Goal: Task Accomplishment & Management: Complete application form

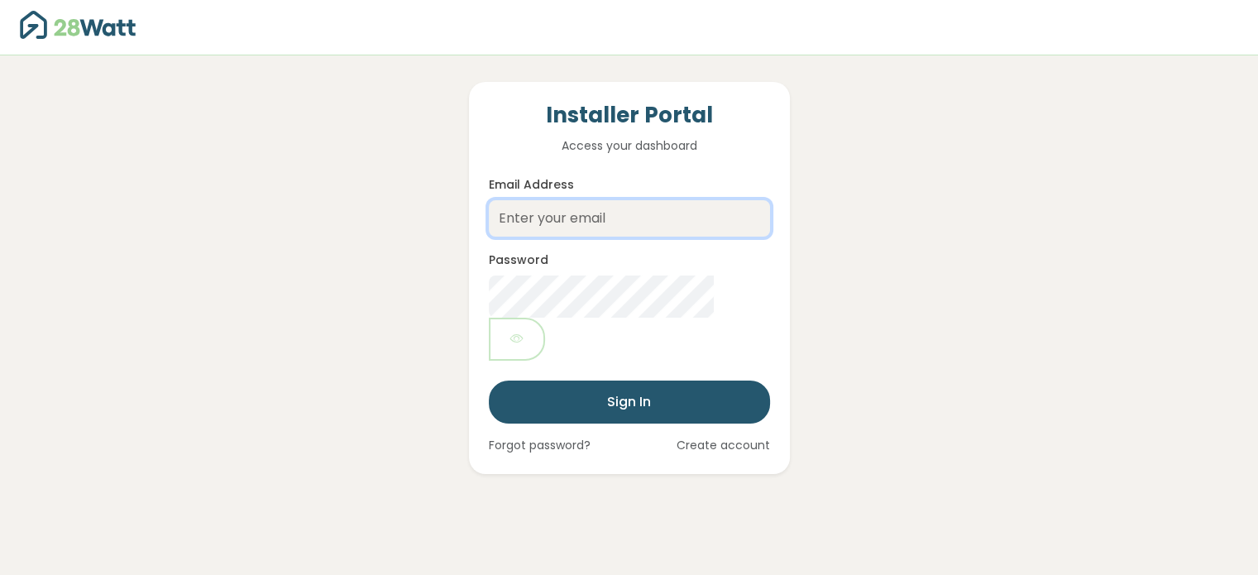
click at [535, 214] on input "Email Address" at bounding box center [629, 218] width 281 height 36
type input "[EMAIL_ADDRESS][DOMAIN_NAME]"
click at [693, 437] on link "Create account" at bounding box center [723, 445] width 93 height 17
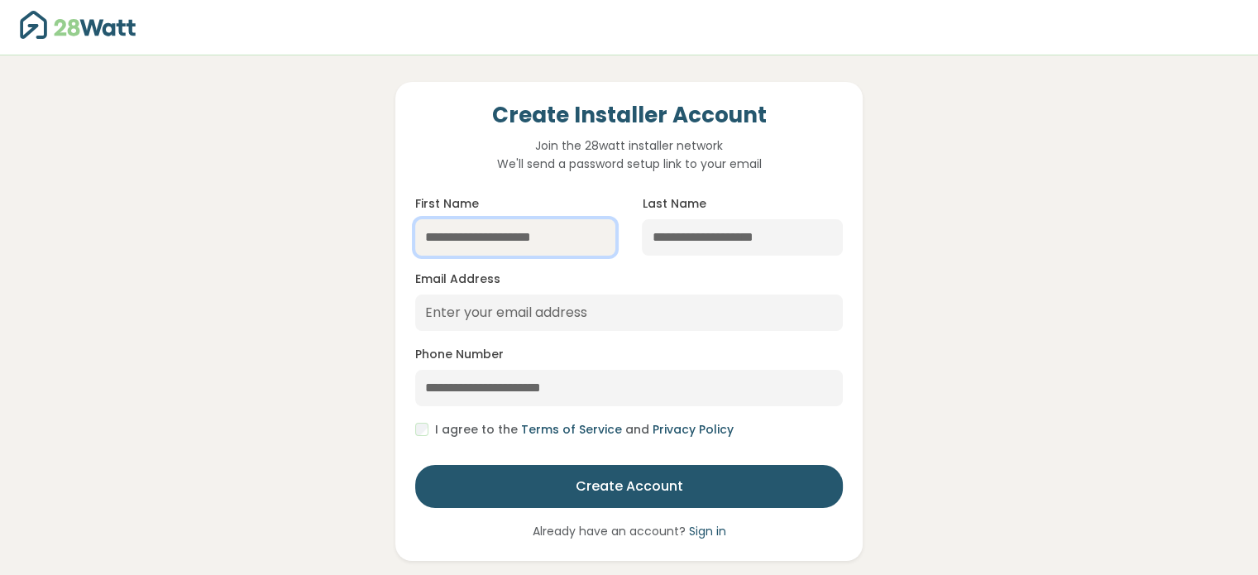
click at [496, 235] on input "First Name" at bounding box center [515, 237] width 201 height 36
type input "*****"
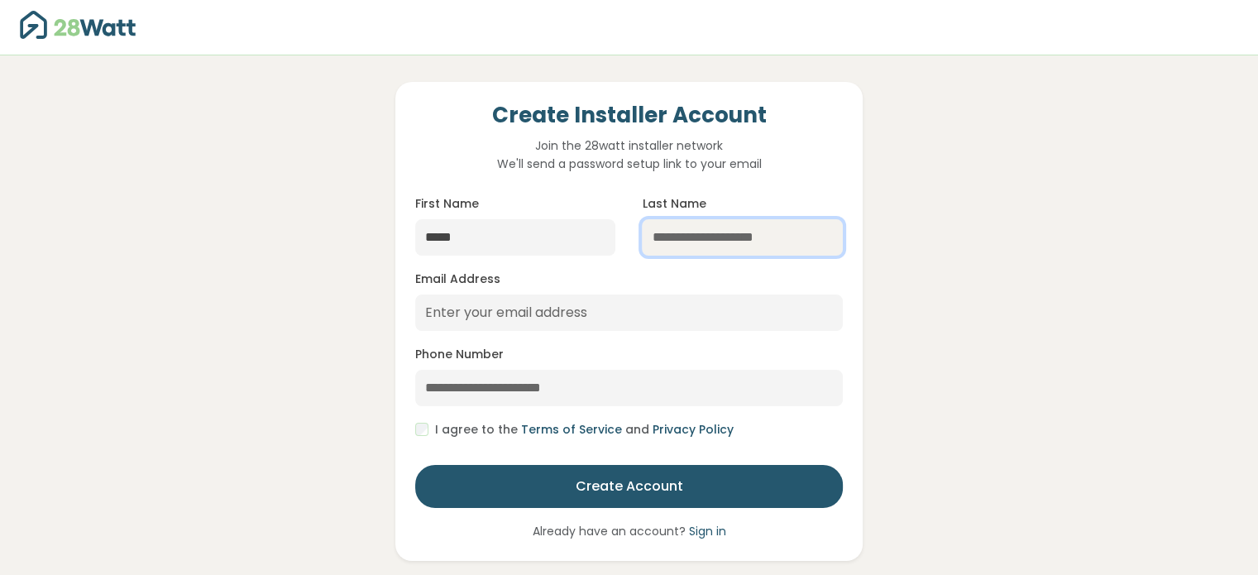
click at [675, 241] on input "Last Name" at bounding box center [742, 237] width 201 height 36
type input "*********"
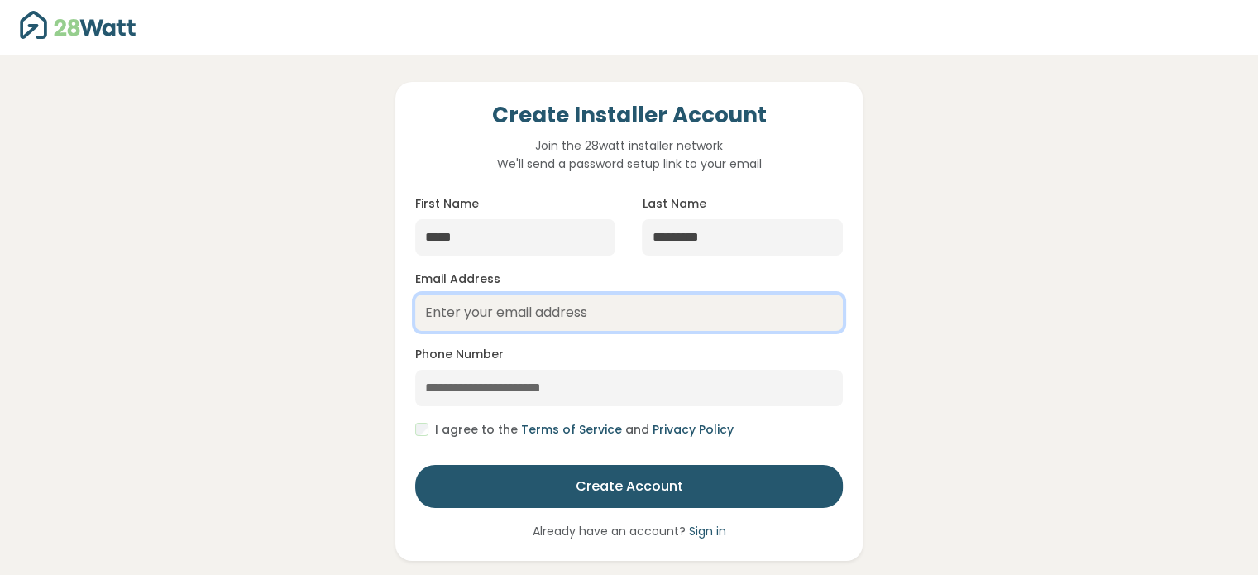
click at [507, 319] on input "Email Address" at bounding box center [629, 312] width 428 height 36
type input "vedob@energybuster.com.au"
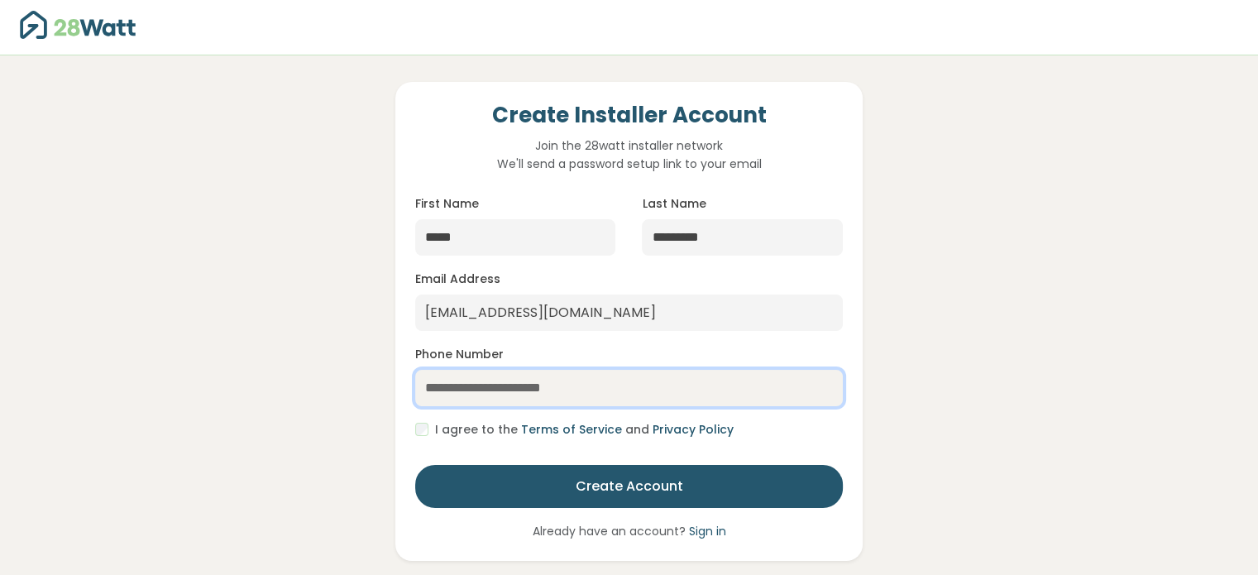
click at [488, 391] on input "Phone Number" at bounding box center [629, 388] width 428 height 36
click at [445, 390] on input "**********" at bounding box center [629, 388] width 428 height 36
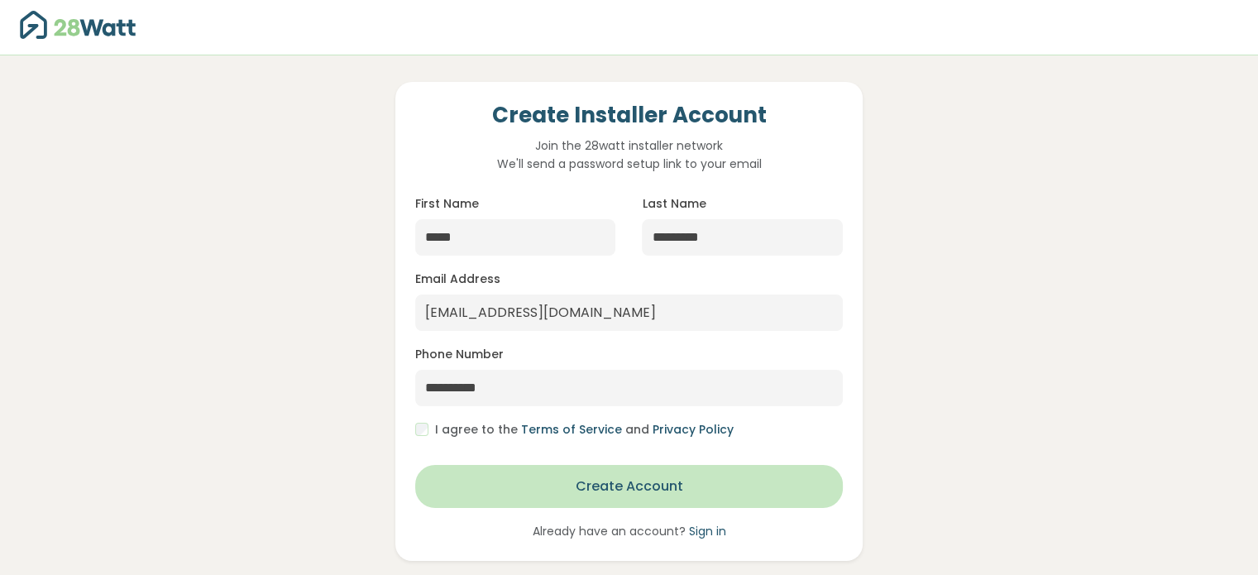
click at [629, 497] on button "Create Account" at bounding box center [629, 486] width 428 height 43
type input "**********"
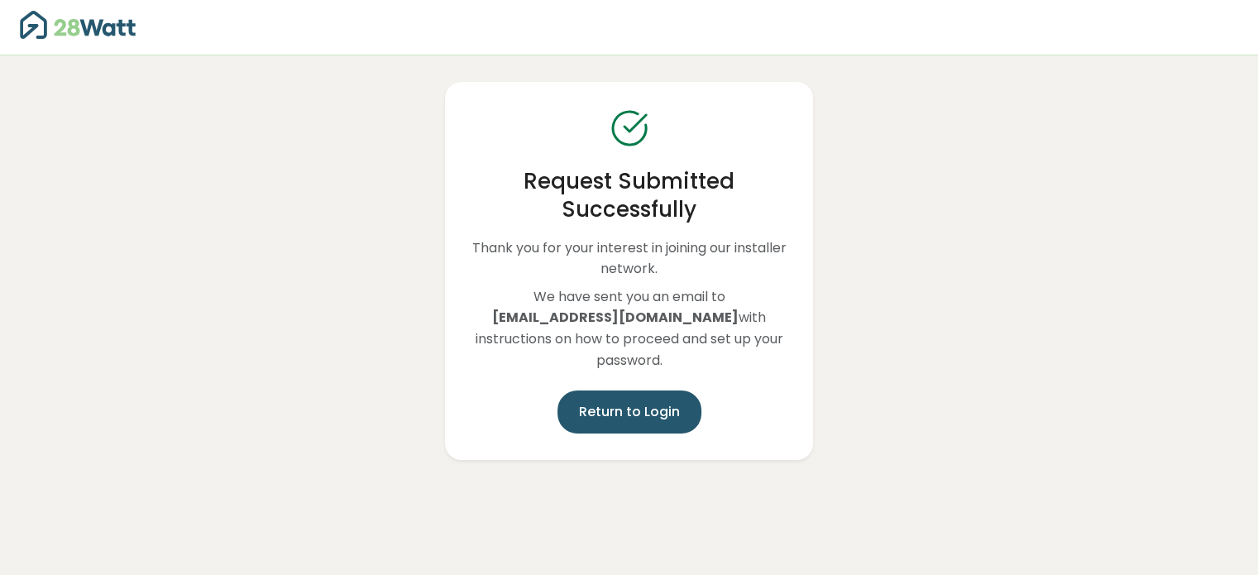
click at [629, 416] on button "Return to Login" at bounding box center [630, 411] width 144 height 43
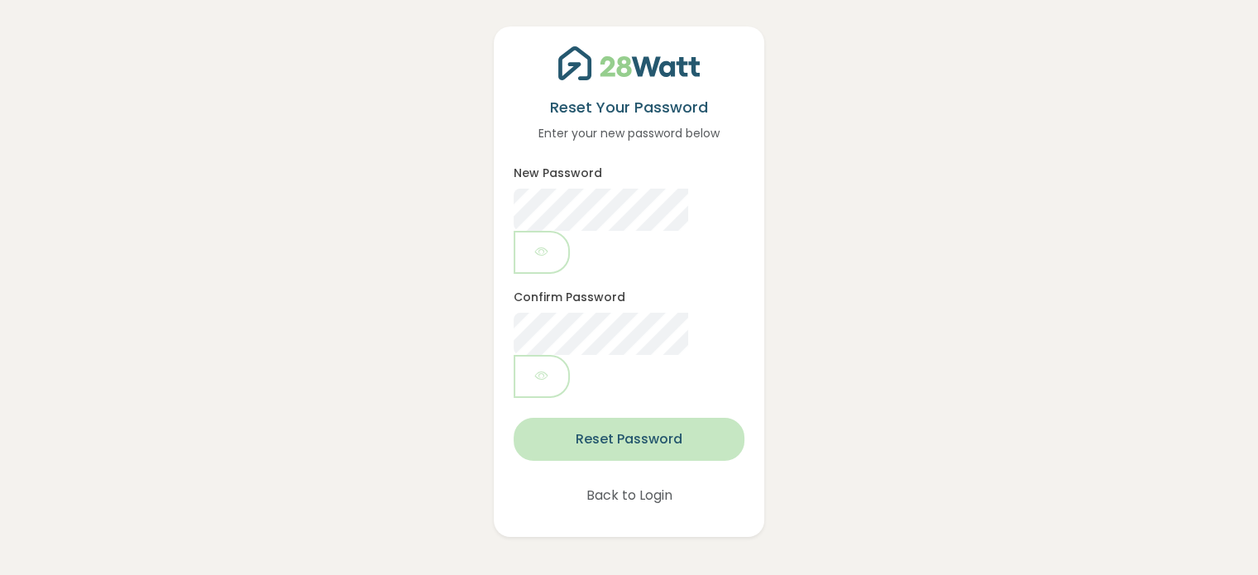
click at [622, 418] on button "Reset Password" at bounding box center [629, 439] width 230 height 43
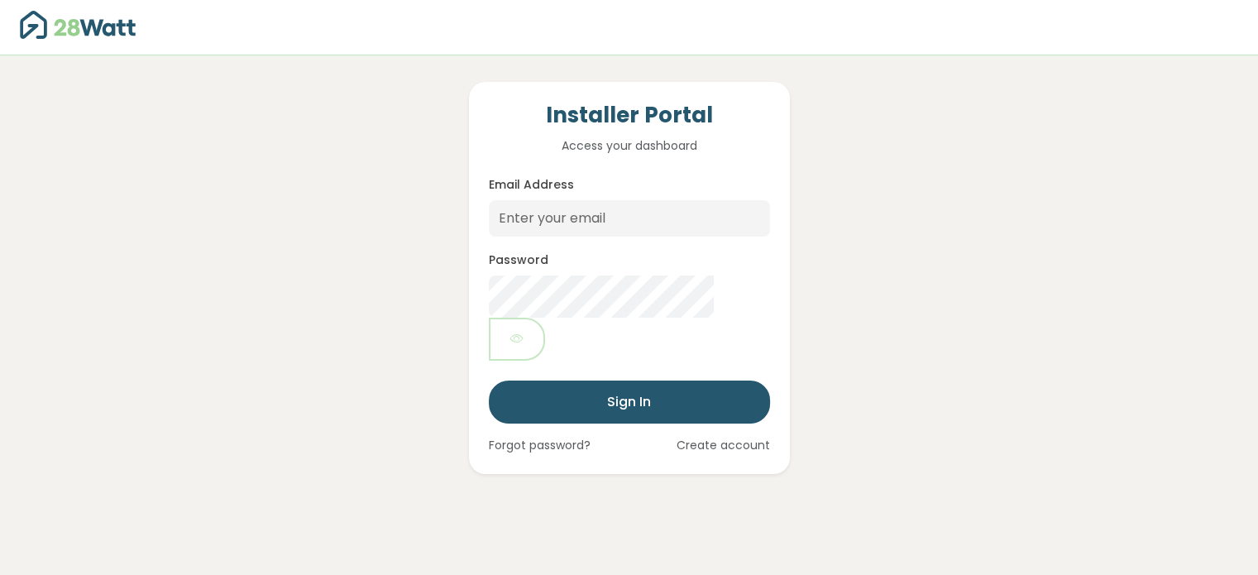
click at [649, 273] on div "Password" at bounding box center [629, 305] width 281 height 111
click at [558, 220] on input "Email Address" at bounding box center [629, 218] width 281 height 36
type input "[EMAIL_ADDRESS][DOMAIN_NAME]"
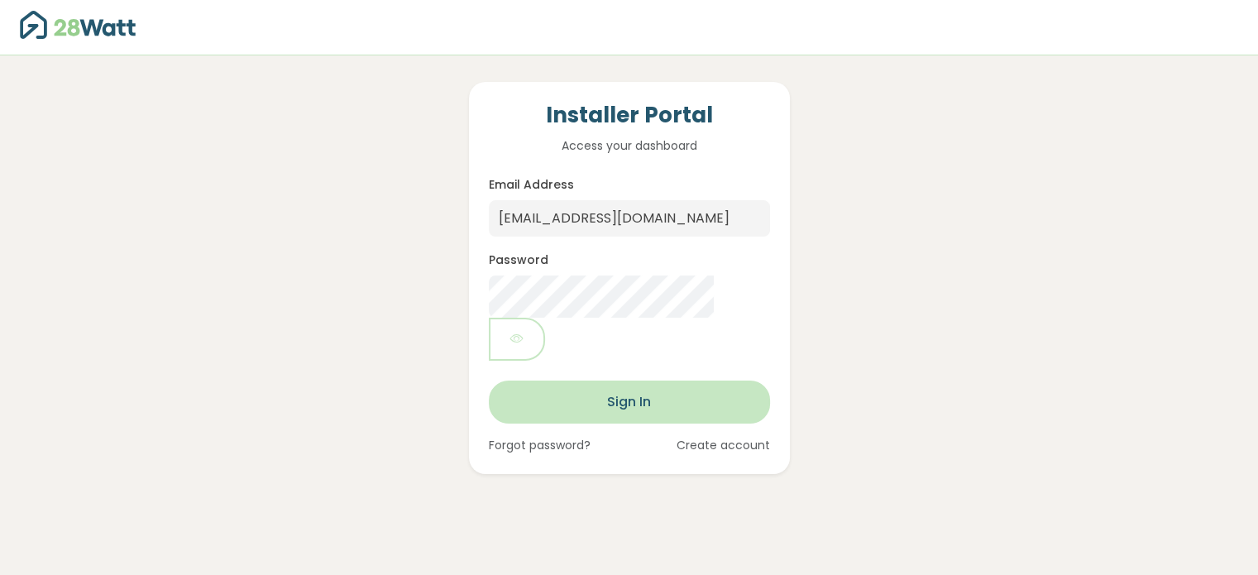
click at [530, 381] on button "Sign In" at bounding box center [629, 402] width 281 height 43
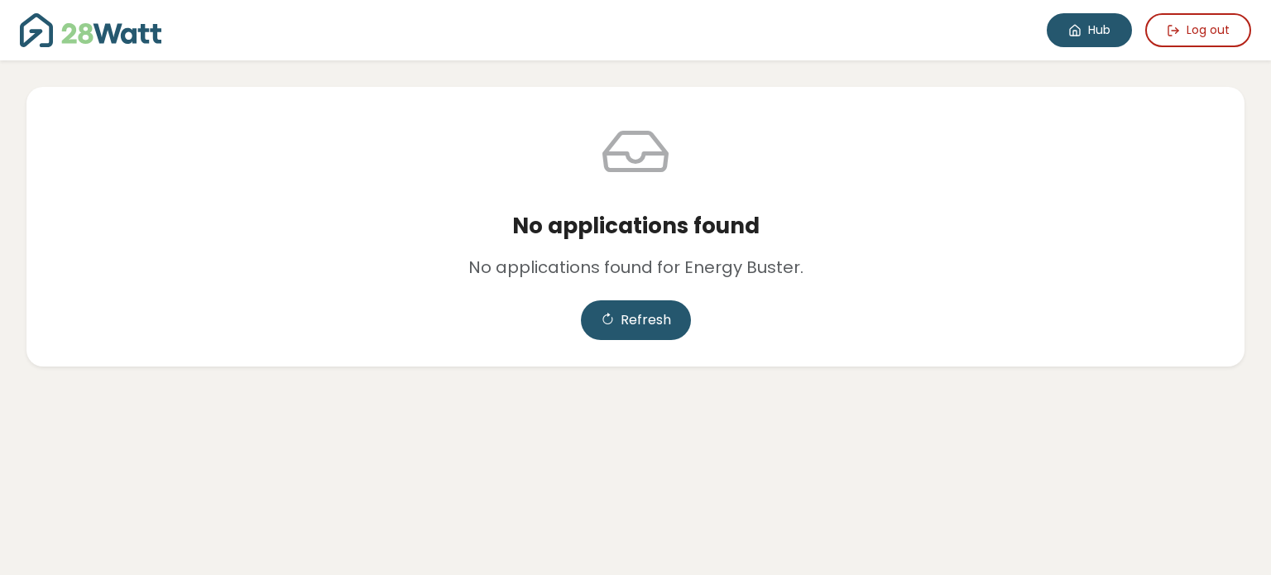
click at [1099, 36] on link "Hub" at bounding box center [1088, 30] width 85 height 34
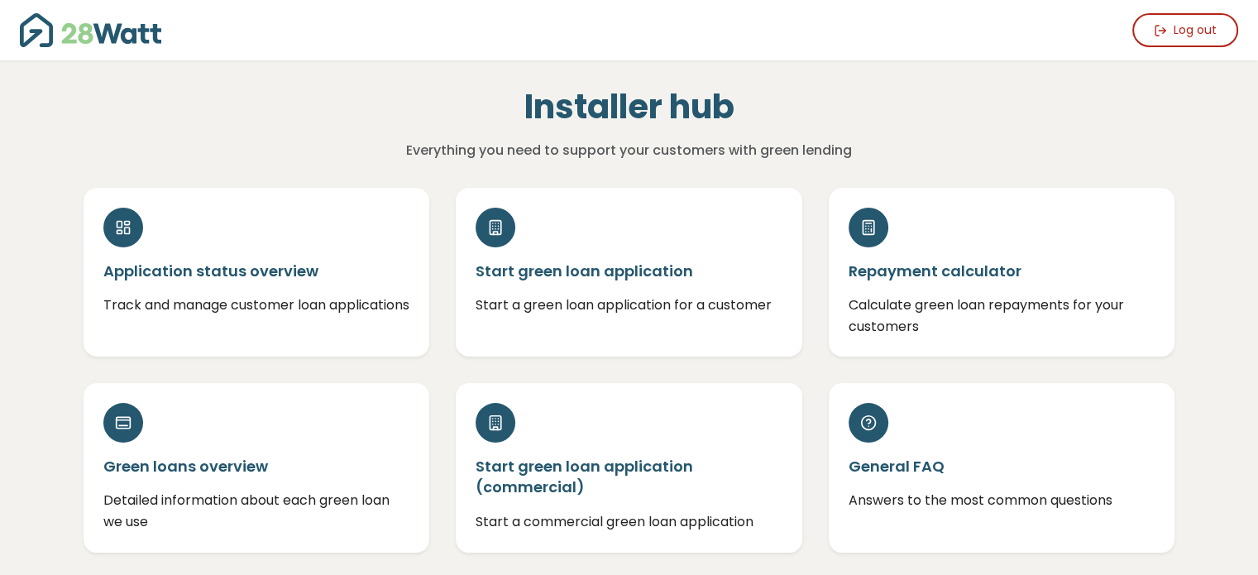
click at [63, 157] on div "Installer hub Everything you need to support your customers with green lending …" at bounding box center [629, 523] width 1191 height 926
click at [80, 175] on div "Application status overview Track and manage customer loan applications Start g…" at bounding box center [629, 356] width 1118 height 391
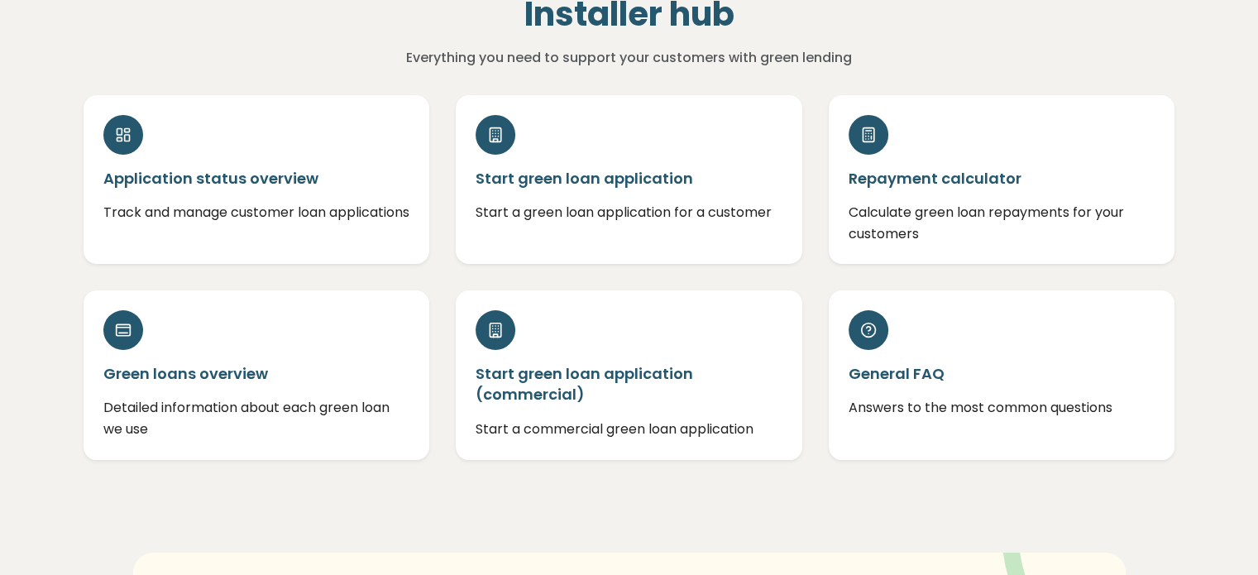
scroll to position [83, 0]
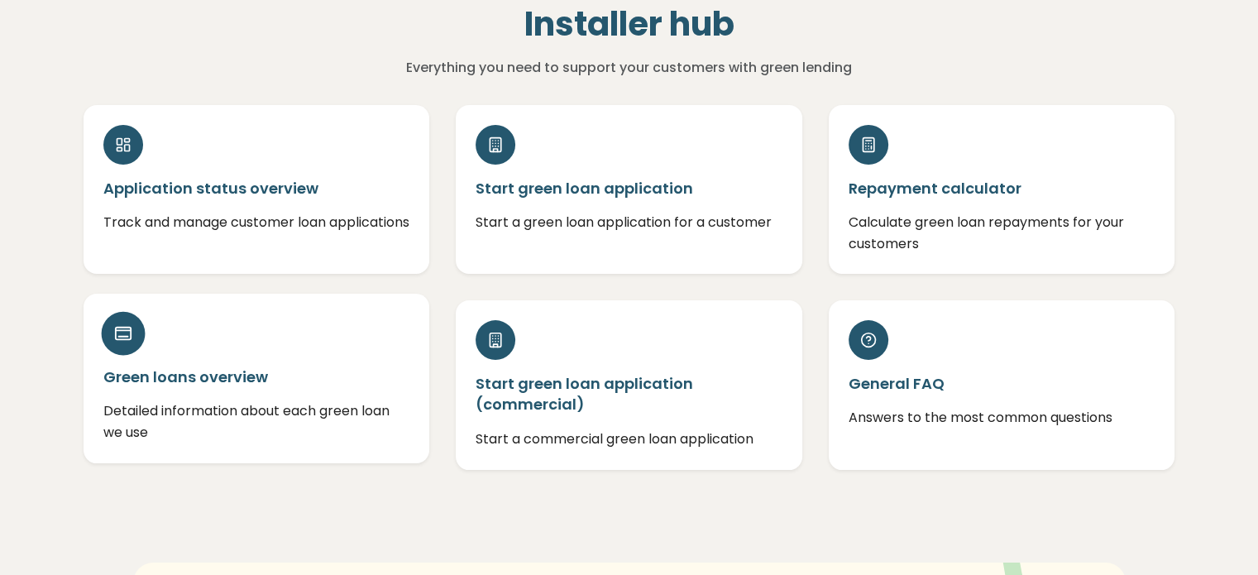
click at [232, 370] on h5 "Green loans overview" at bounding box center [256, 376] width 307 height 21
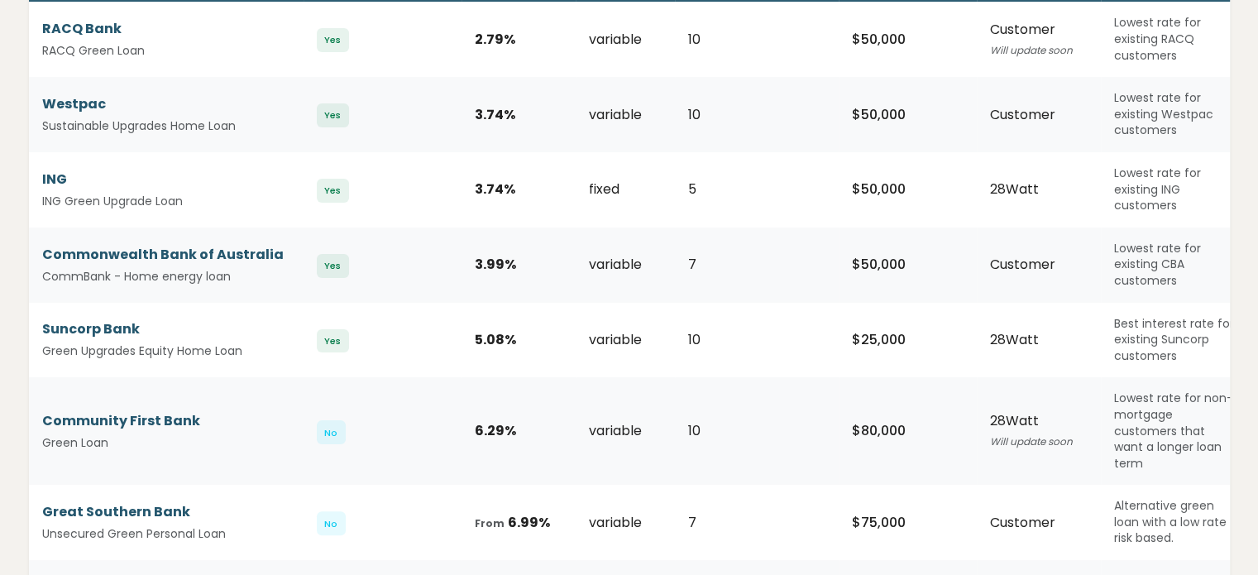
scroll to position [248, 0]
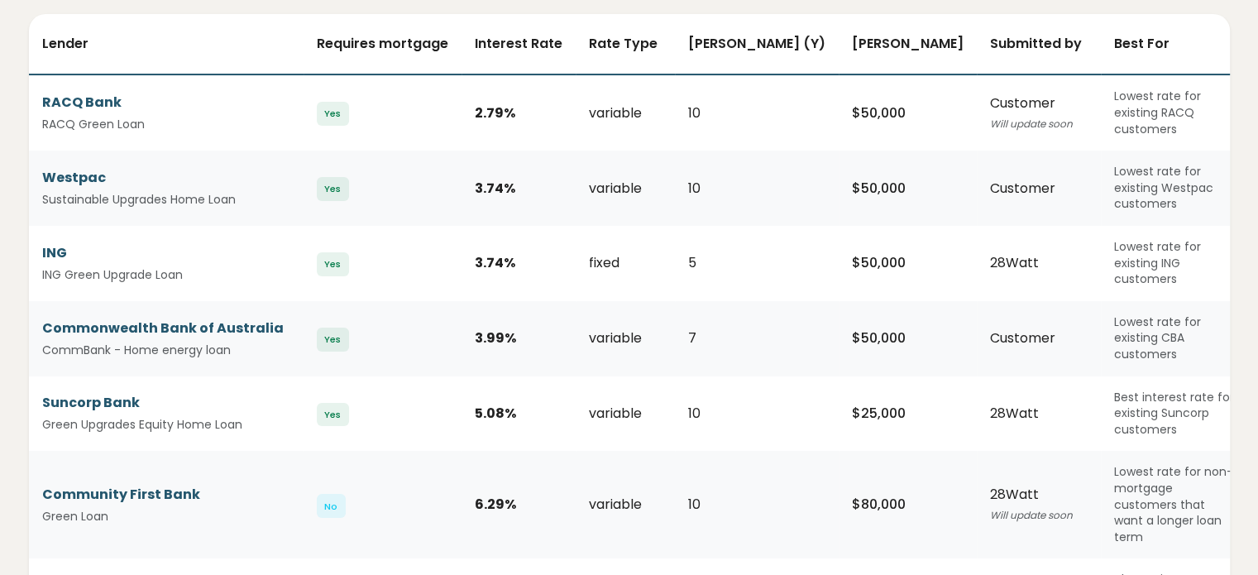
click at [628, 321] on td "variable" at bounding box center [625, 338] width 99 height 75
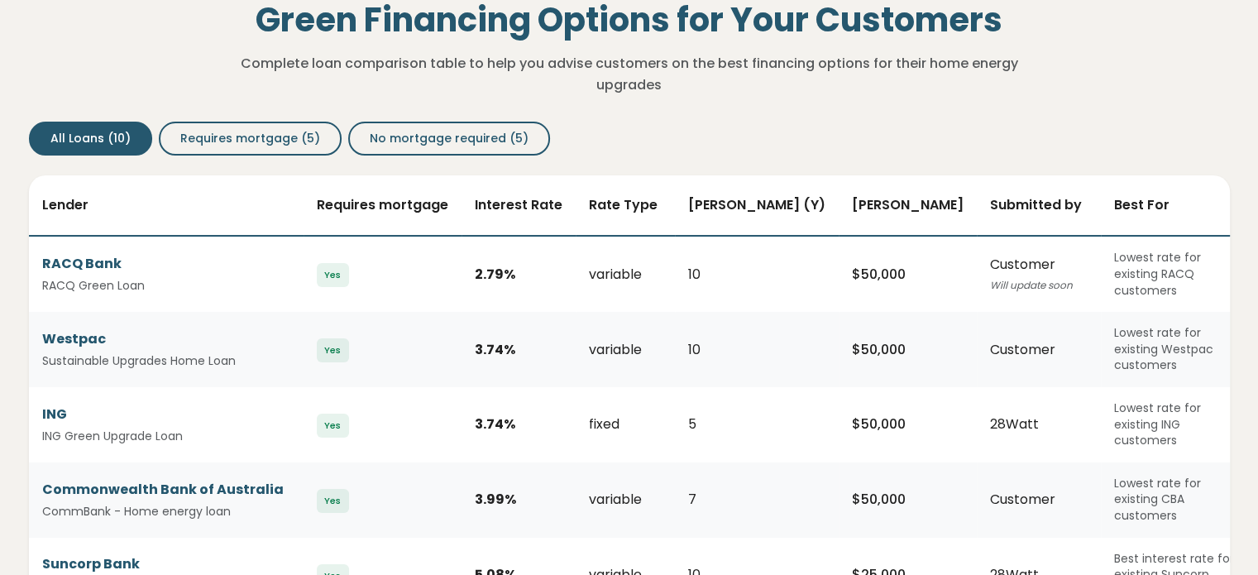
scroll to position [0, 0]
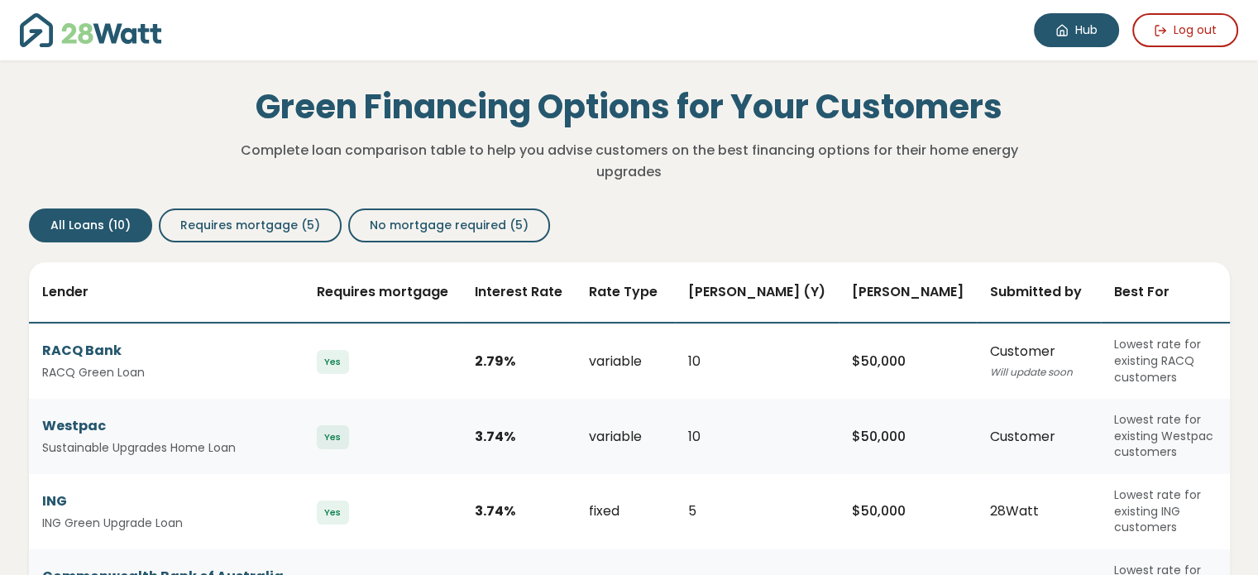
click at [1063, 31] on icon at bounding box center [1061, 33] width 3 height 5
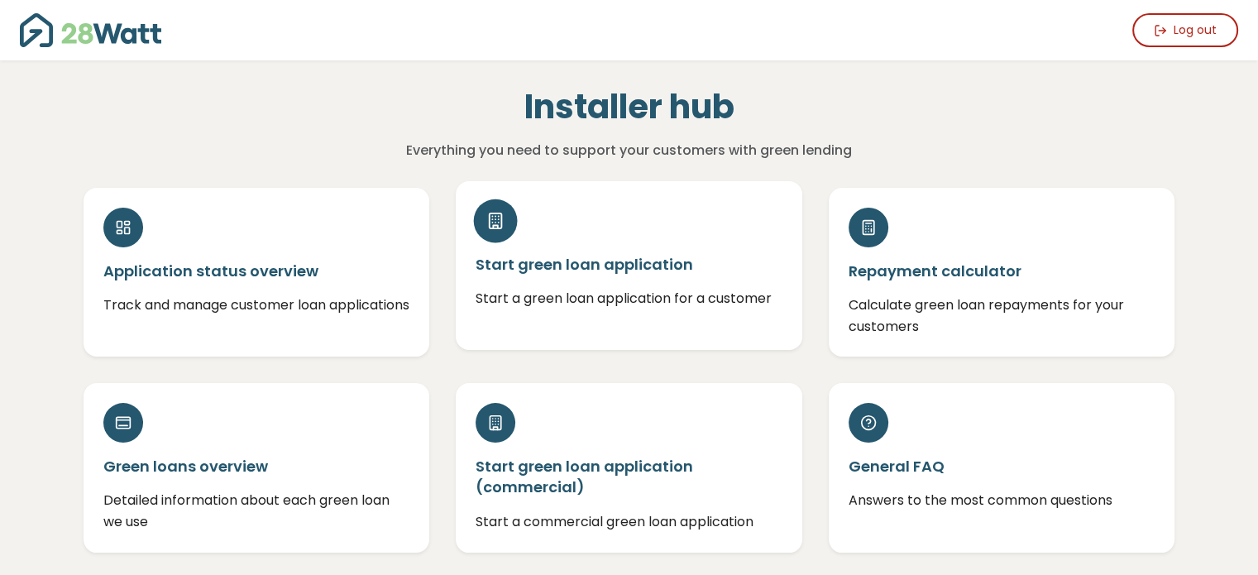
click at [569, 272] on h5 "Start green loan application" at bounding box center [629, 264] width 307 height 21
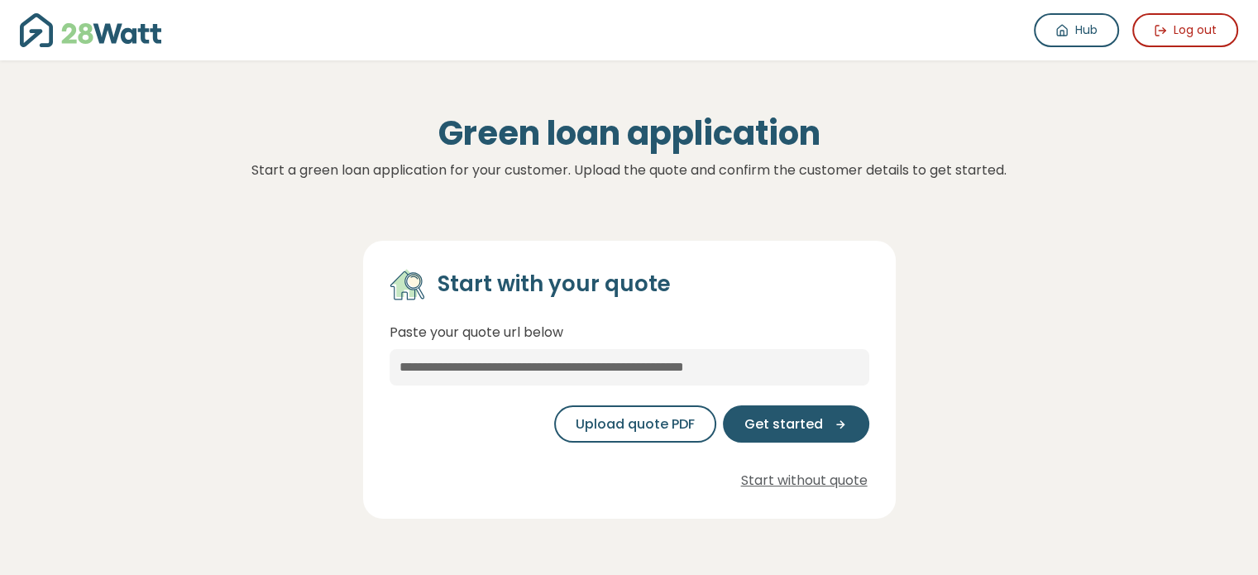
click at [737, 231] on div "Start with your quote Paste your quote url below Upload quote PDF Get started S…" at bounding box center [629, 366] width 1118 height 305
click at [1065, 32] on icon at bounding box center [1062, 30] width 13 height 13
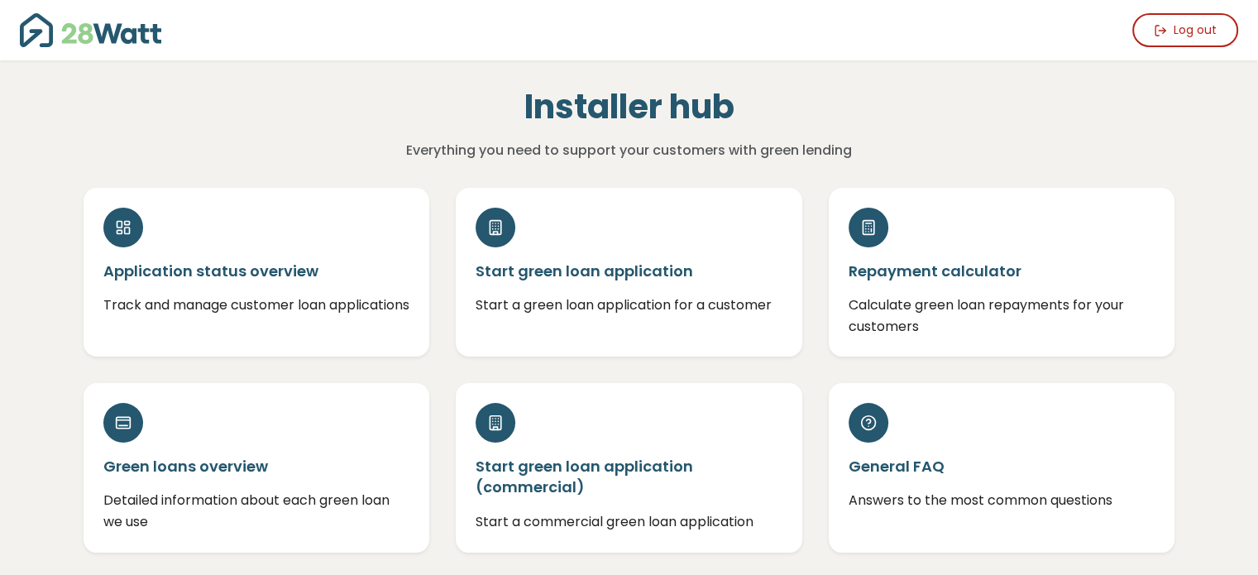
click at [708, 138] on div "Installer hub Everything you need to support your customers with green lending" at bounding box center [628, 124] width 745 height 74
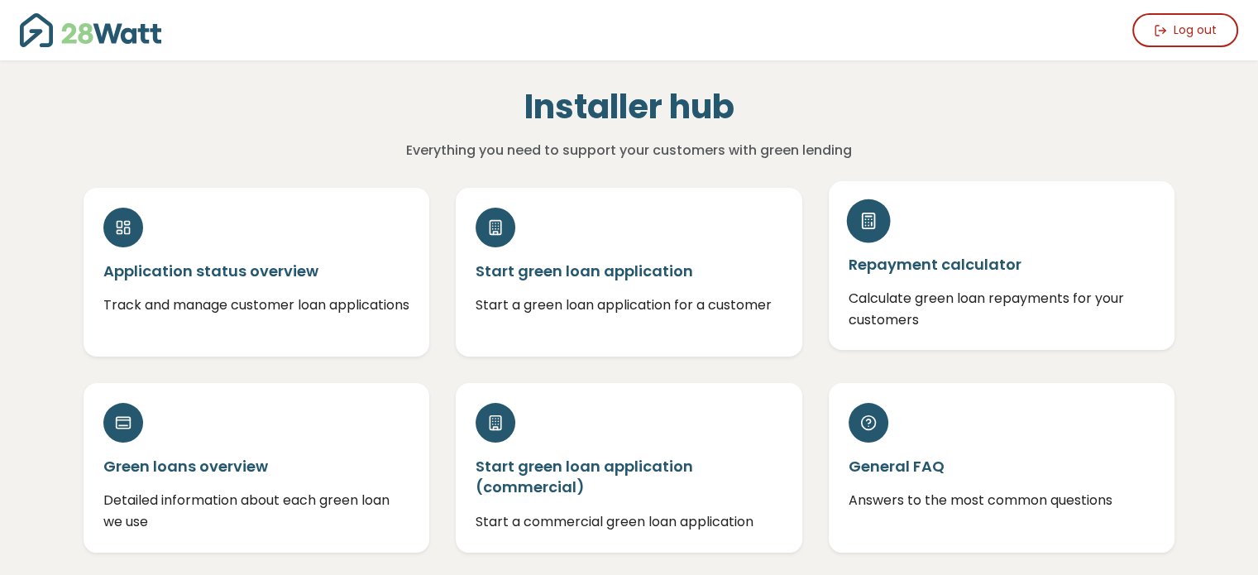
click at [925, 261] on h5 "Repayment calculator" at bounding box center [1002, 264] width 307 height 21
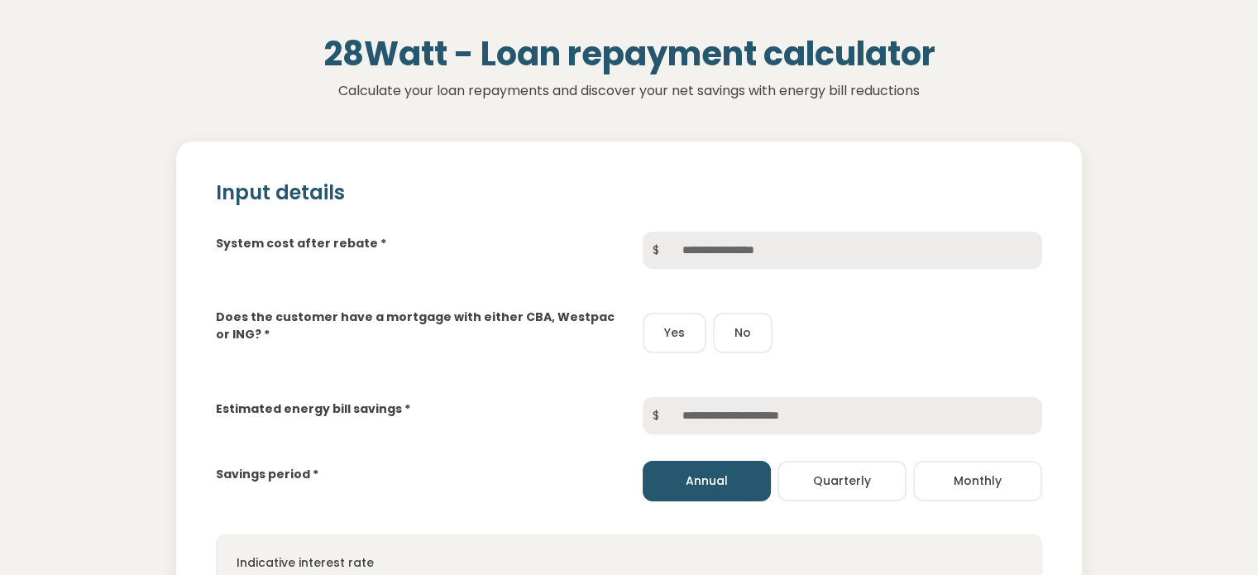
scroll to position [83, 0]
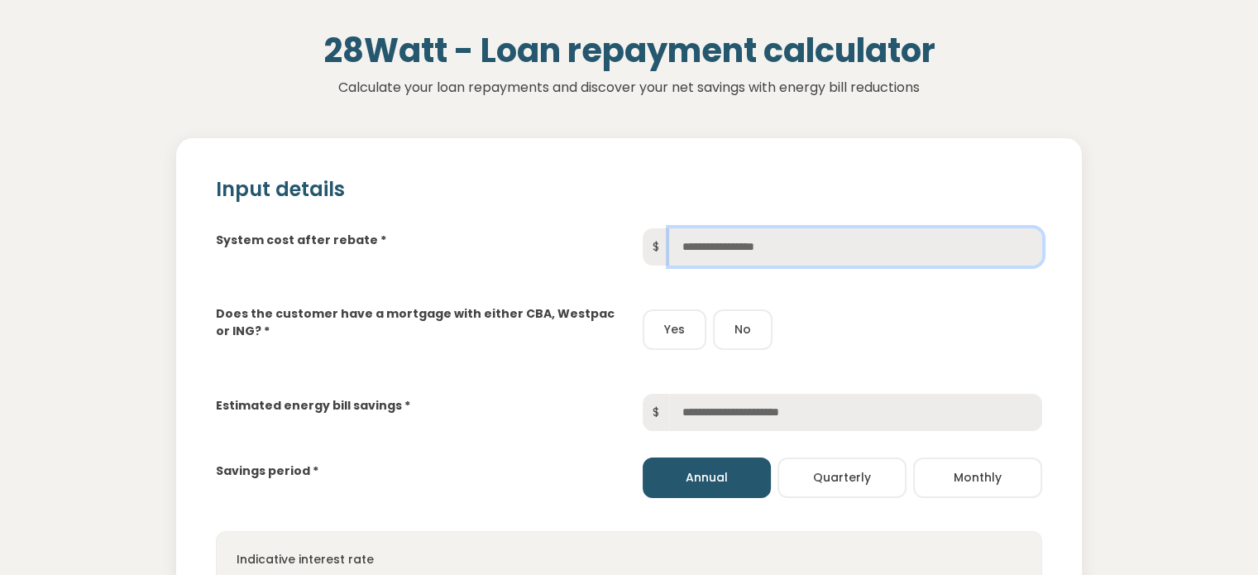
click at [733, 250] on input "text" at bounding box center [855, 246] width 373 height 37
type input "******"
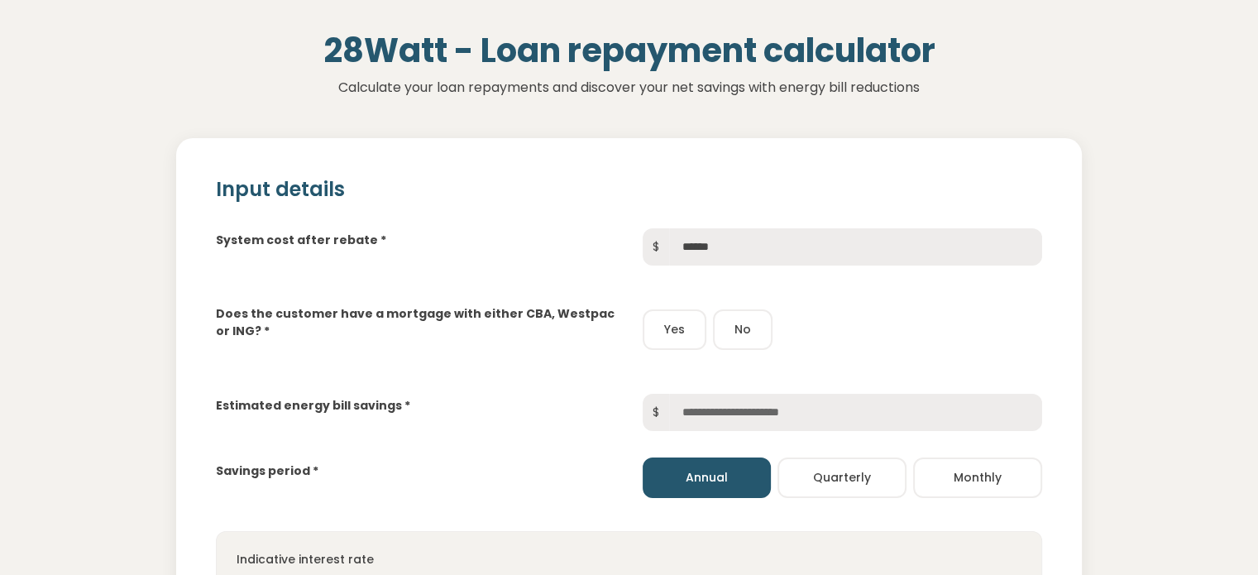
click at [749, 325] on button "No" at bounding box center [743, 329] width 60 height 41
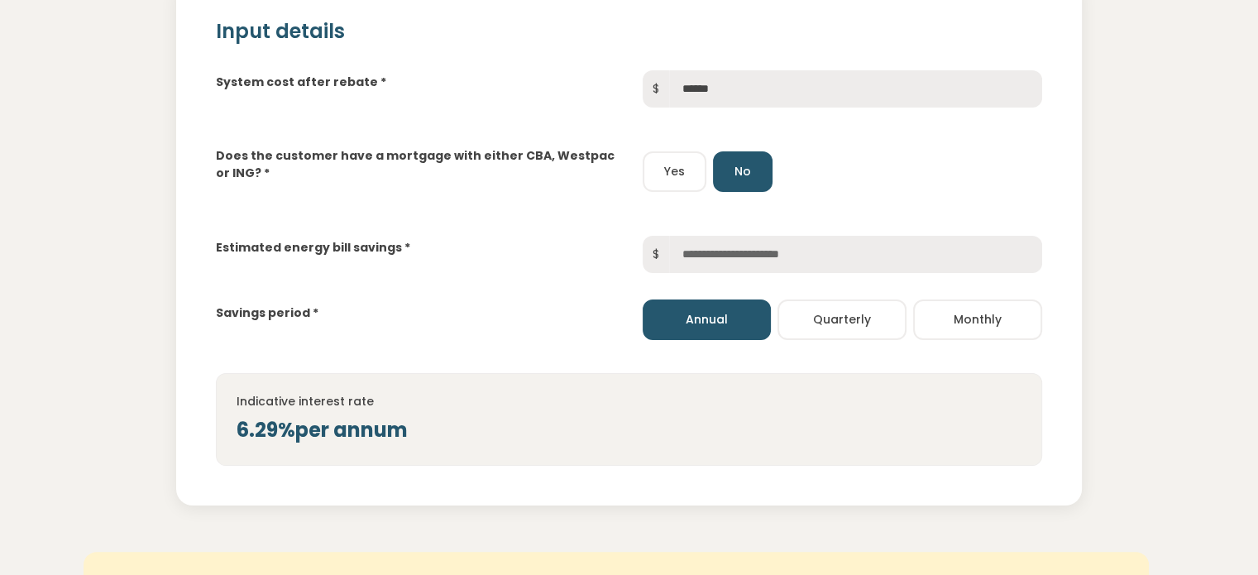
scroll to position [248, 0]
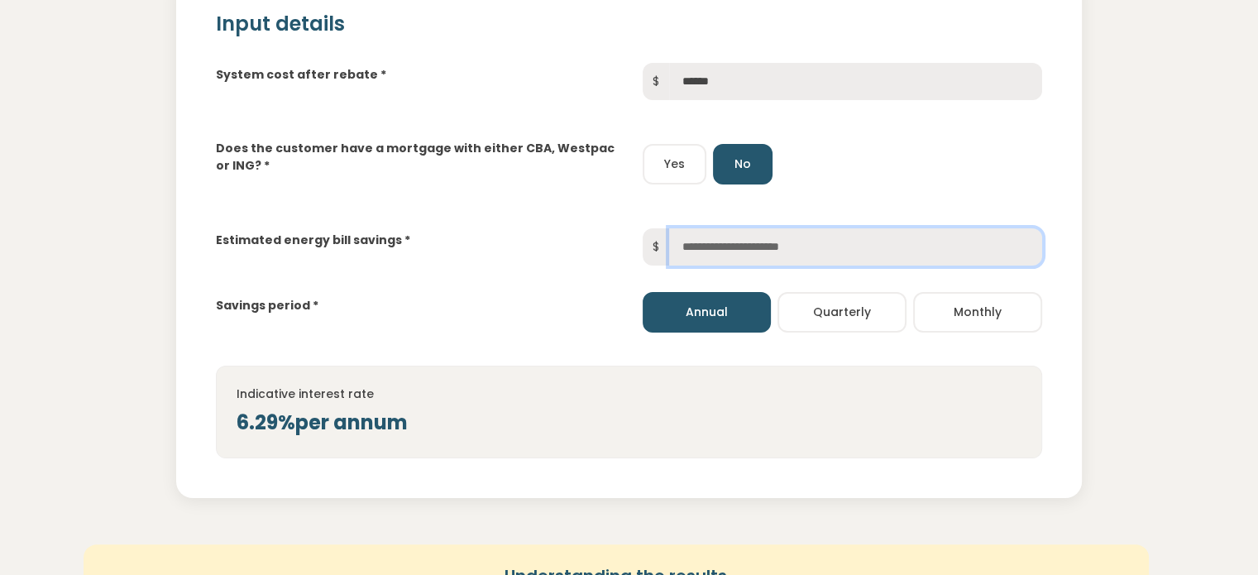
click at [709, 253] on input "text" at bounding box center [855, 246] width 373 height 37
click at [395, 239] on label "Estimated energy bill savings *" at bounding box center [313, 240] width 194 height 17
click at [714, 242] on input "text" at bounding box center [855, 246] width 373 height 37
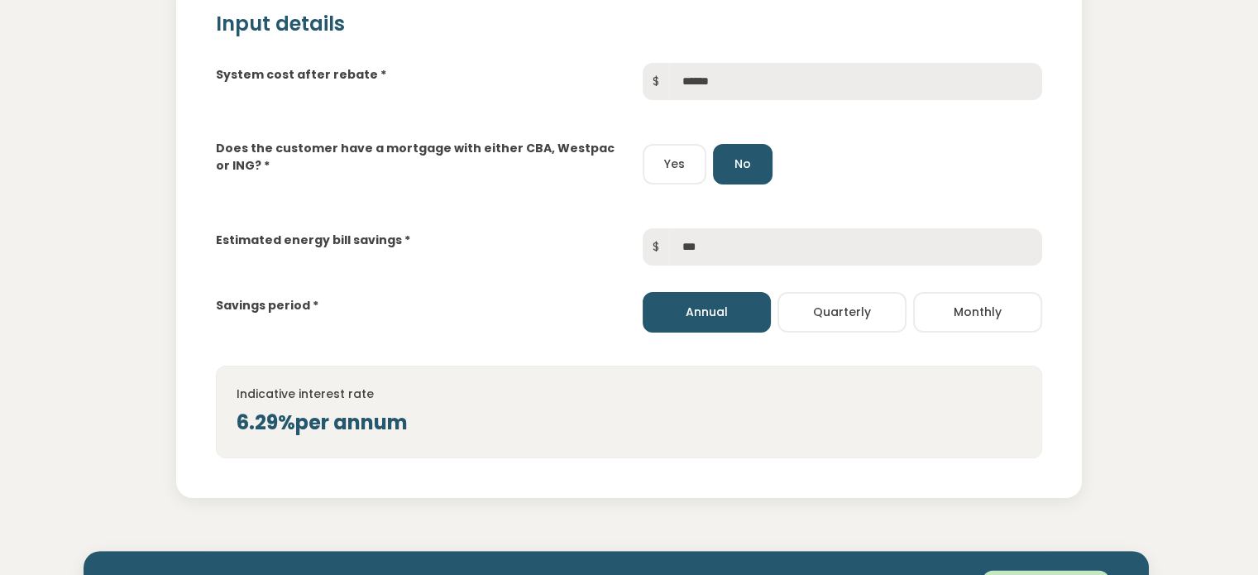
click at [859, 305] on button "Quarterly" at bounding box center [842, 312] width 129 height 41
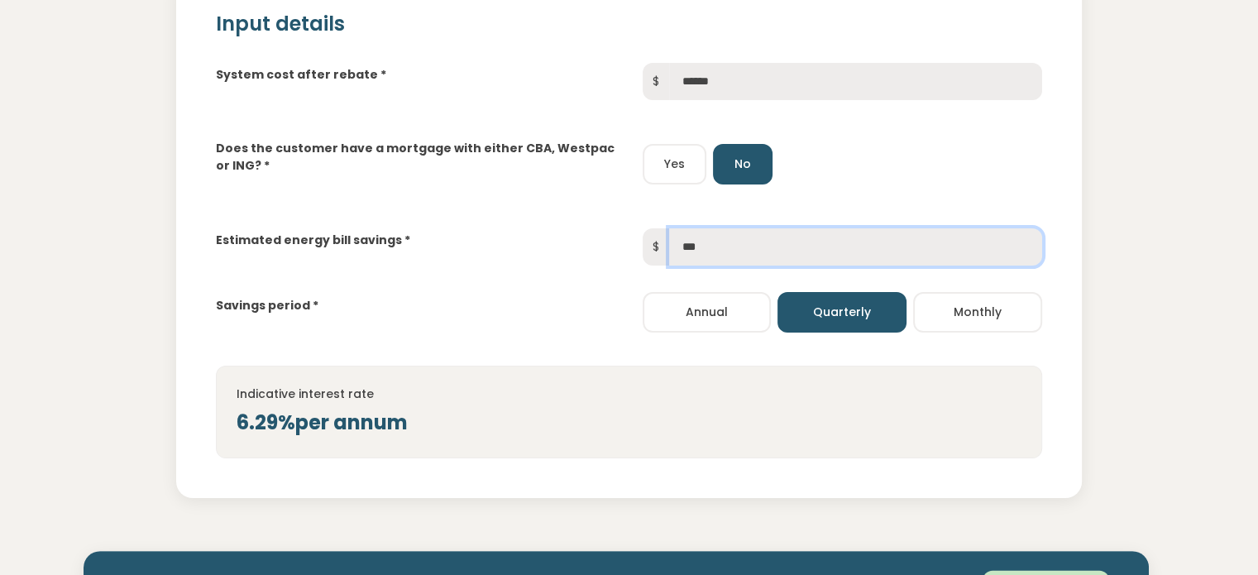
drag, startPoint x: 705, startPoint y: 242, endPoint x: 667, endPoint y: 250, distance: 38.9
click at [667, 250] on div "$ ***" at bounding box center [843, 246] width 400 height 37
type input "***"
click at [544, 279] on div "Savings period * Annual Quarterly Monthly" at bounding box center [629, 299] width 853 height 67
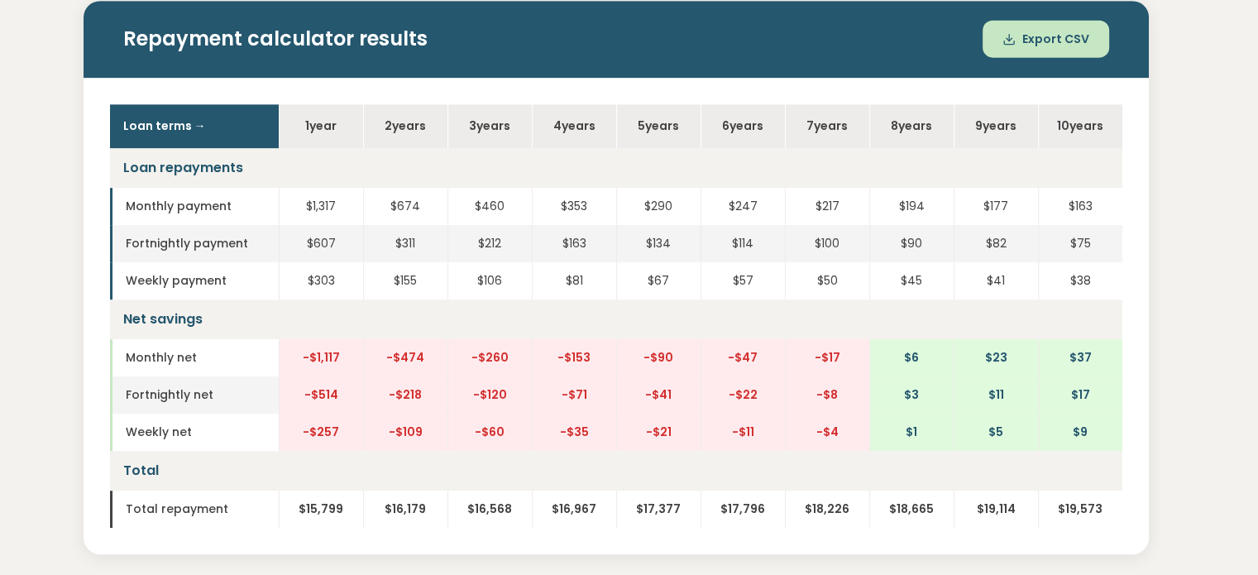
scroll to position [827, 0]
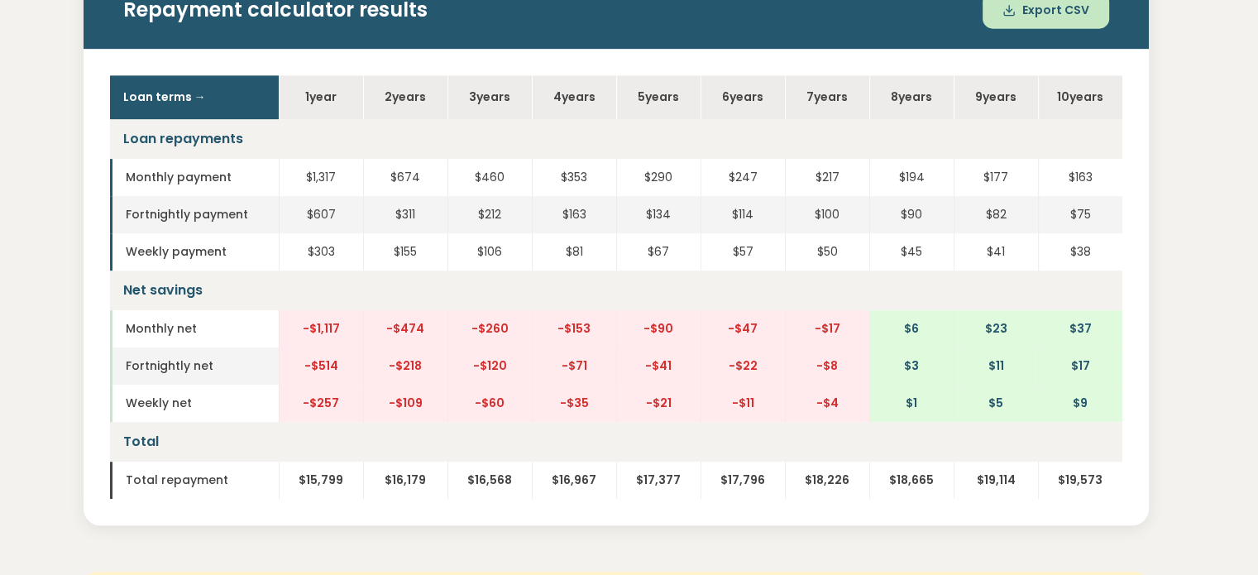
click at [699, 227] on td "$134" at bounding box center [658, 214] width 84 height 37
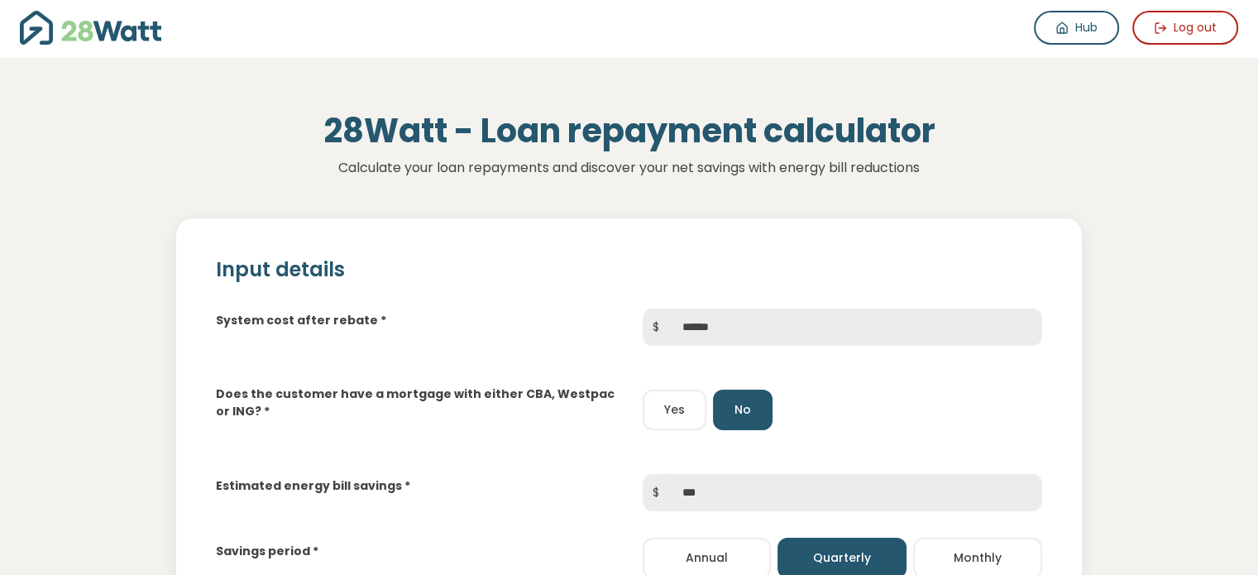
scroll to position [0, 0]
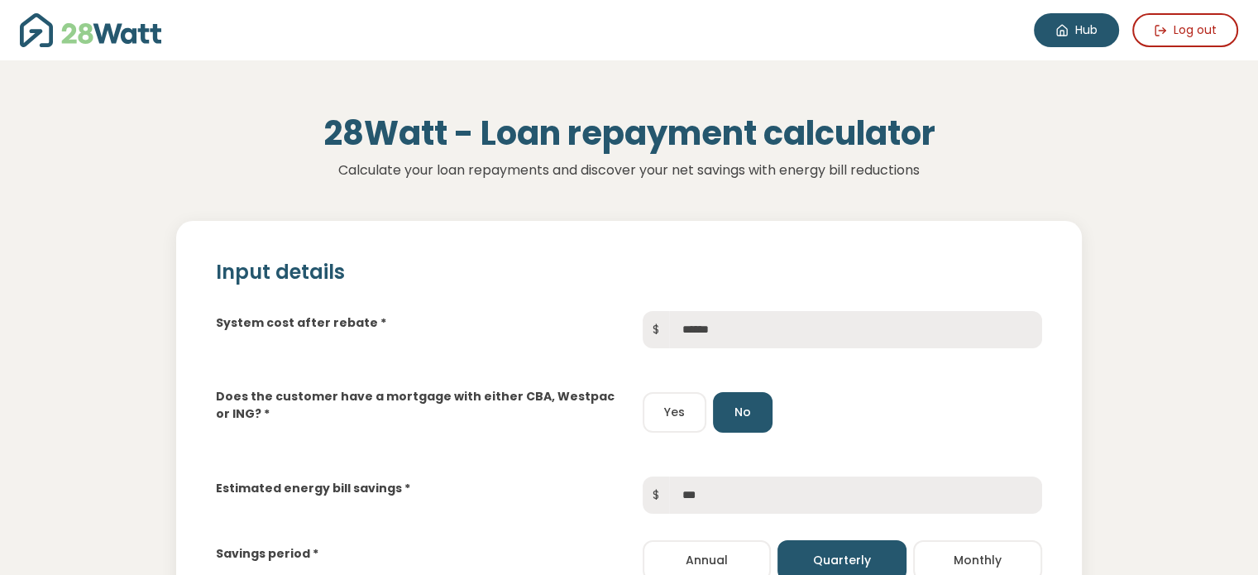
click at [1073, 29] on link "Hub" at bounding box center [1076, 30] width 85 height 34
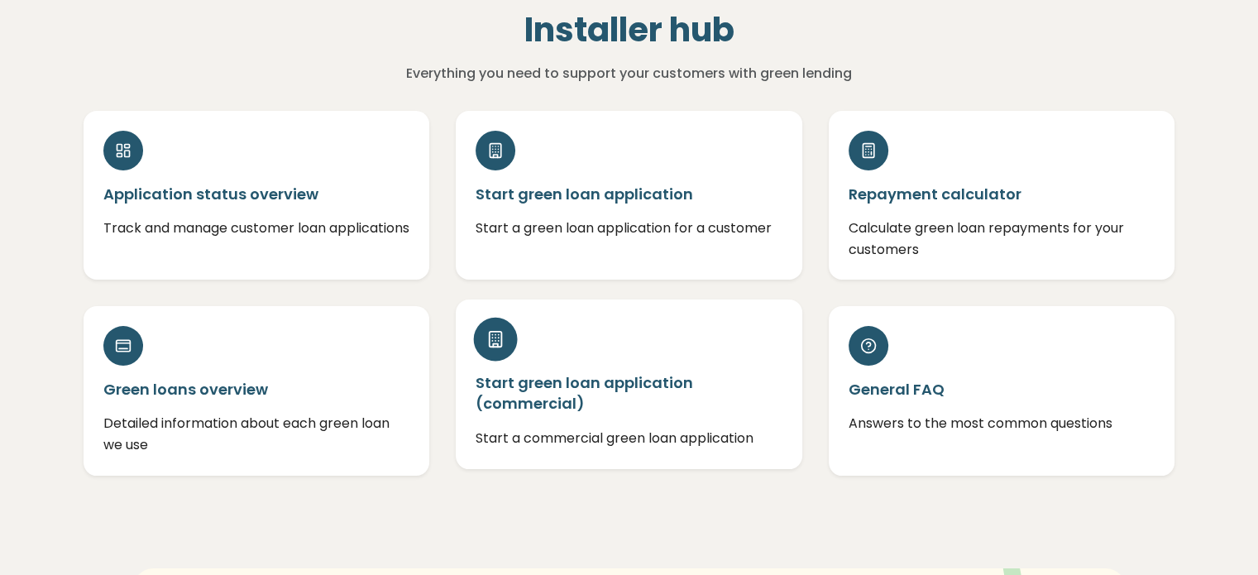
scroll to position [83, 0]
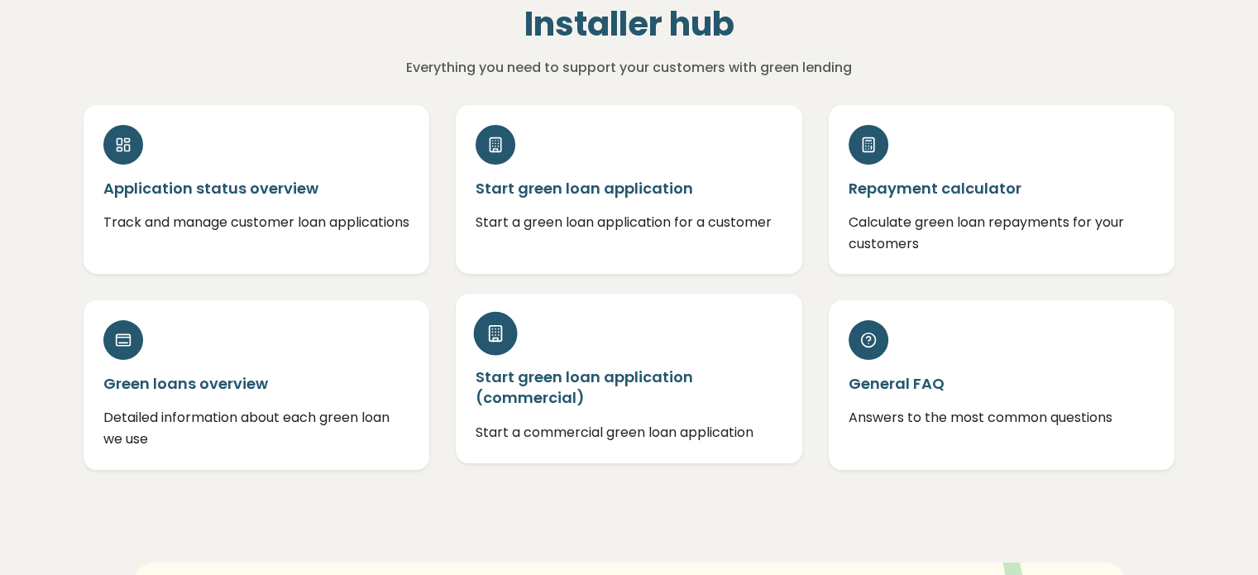
click at [582, 381] on h5 "Start green loan application (commercial)" at bounding box center [629, 386] width 307 height 41
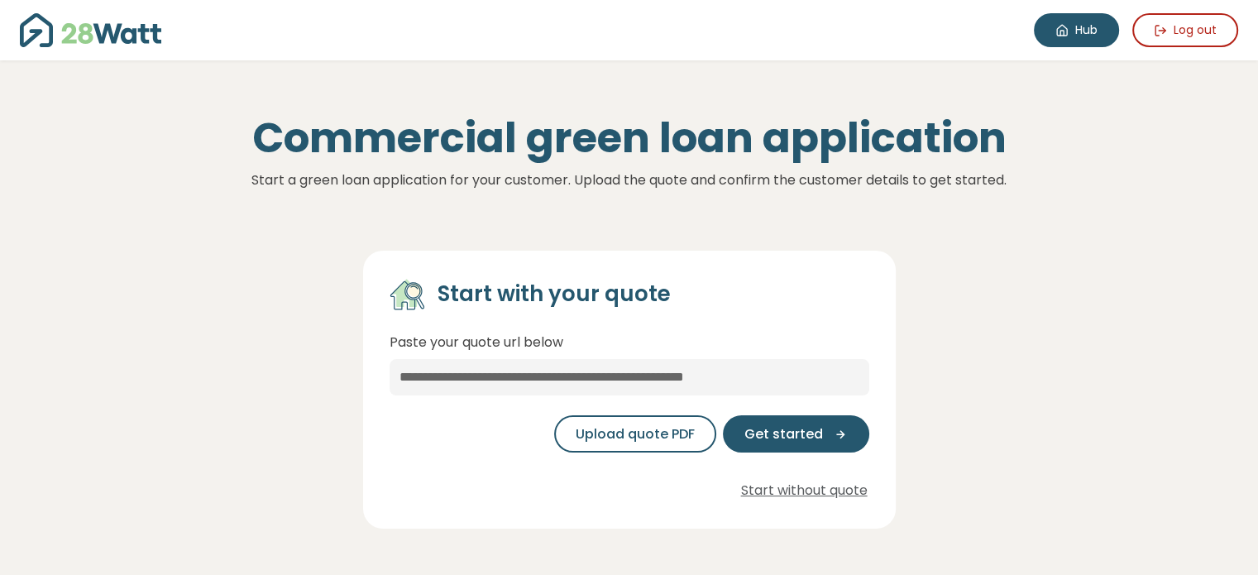
click at [1090, 26] on link "Hub" at bounding box center [1076, 30] width 85 height 34
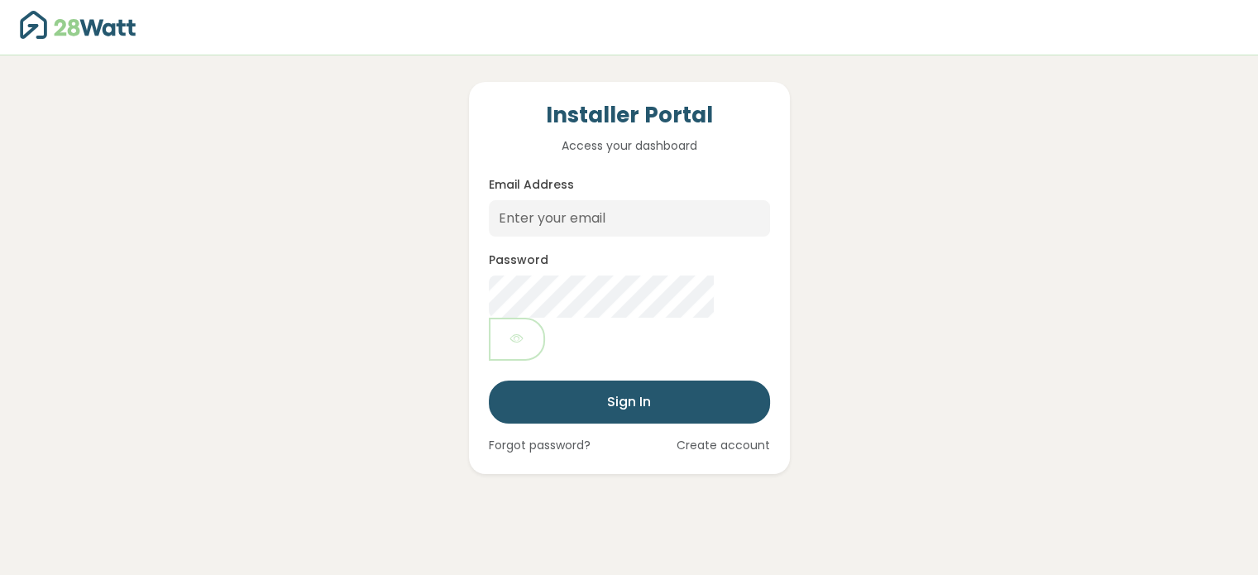
drag, startPoint x: 1169, startPoint y: 0, endPoint x: 465, endPoint y: 89, distance: 709.5
click at [465, 89] on div "Installer Portal Access your dashboard Email Address Password Sign In Forgot pa…" at bounding box center [629, 278] width 347 height 392
